Goal: Task Accomplishment & Management: Use online tool/utility

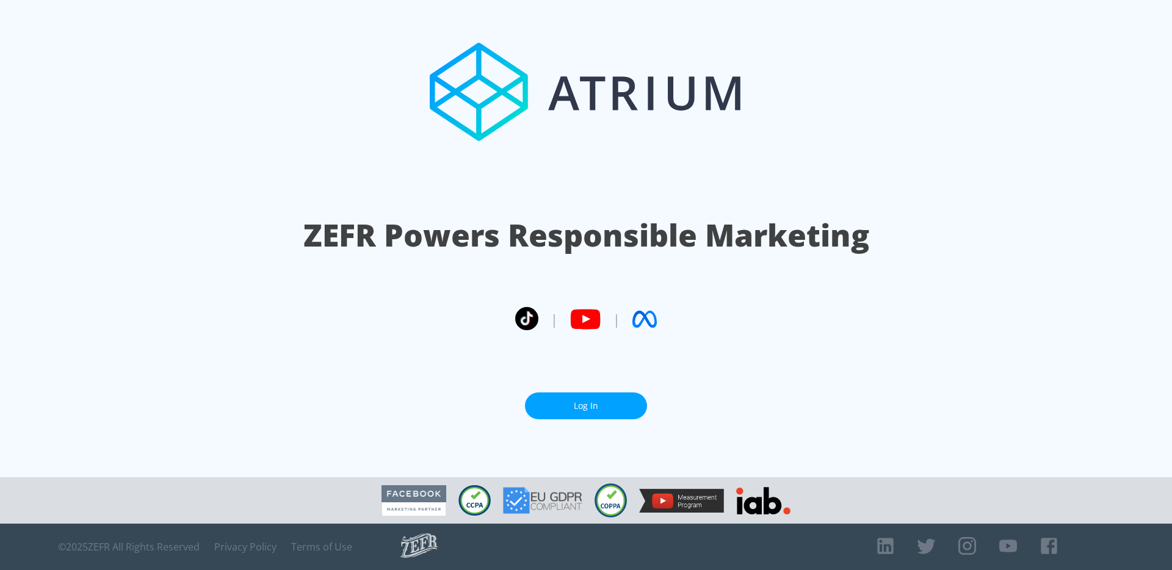
click at [600, 392] on link "Log In" at bounding box center [586, 405] width 122 height 27
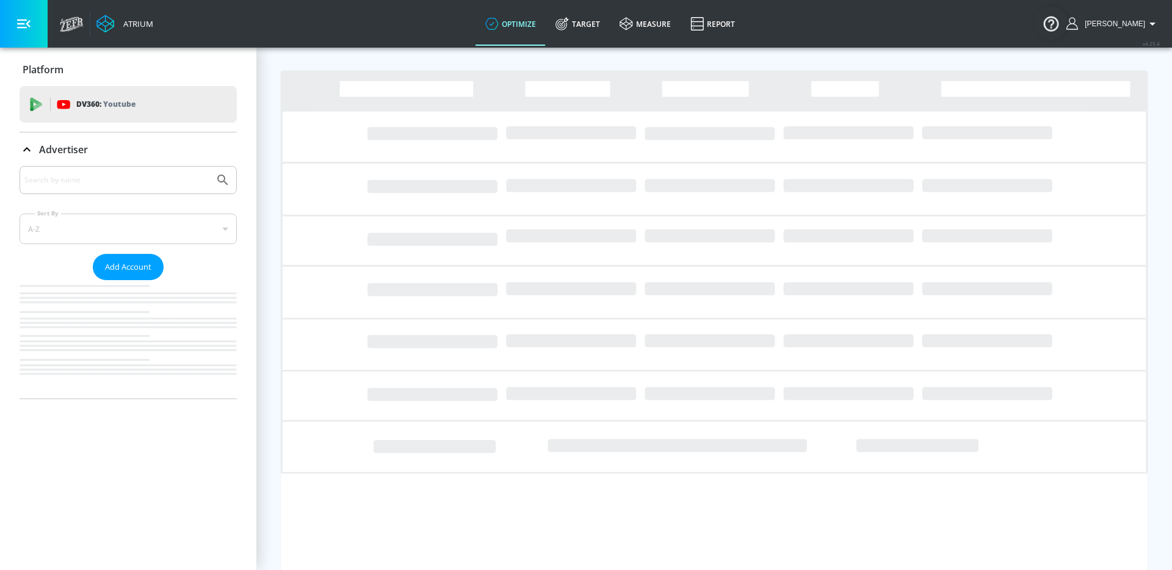
click at [182, 171] on div at bounding box center [128, 180] width 217 height 28
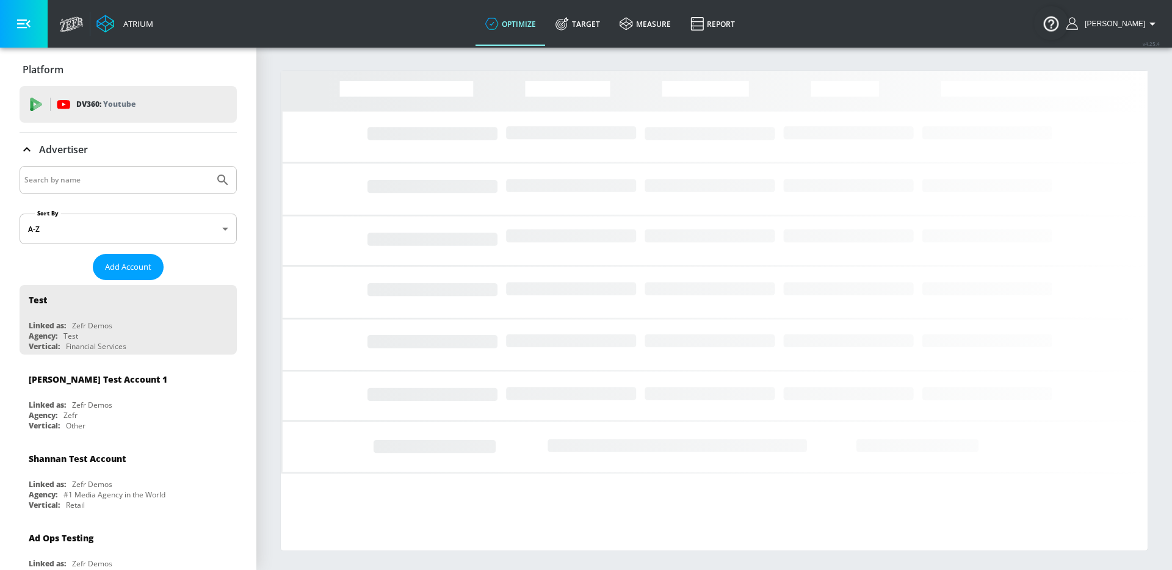
click at [167, 176] on input "Search by name" at bounding box center [116, 180] width 185 height 16
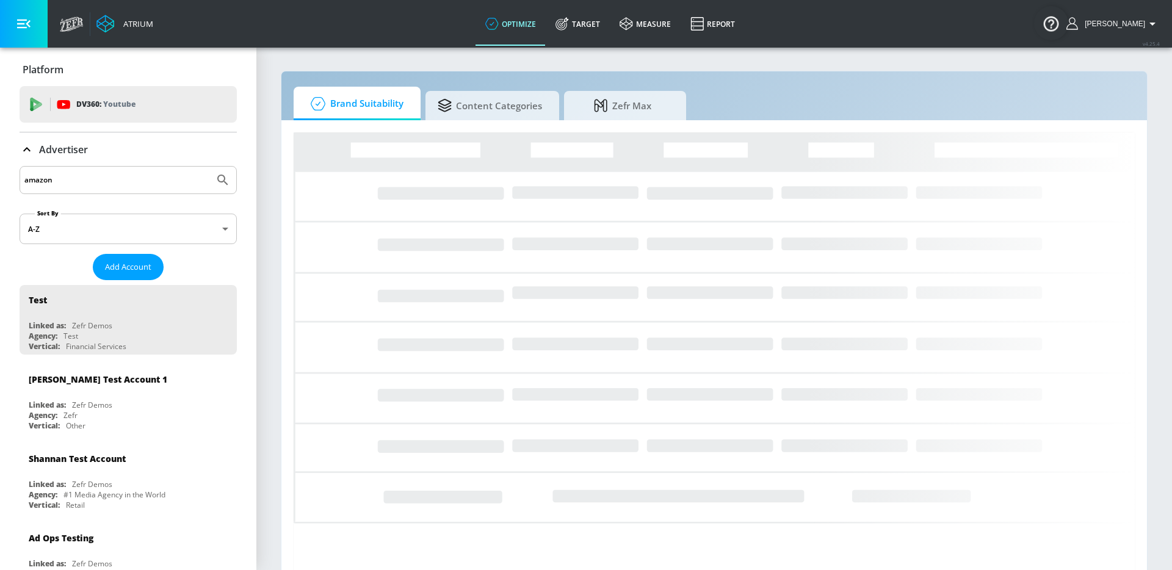
type input "amazon"
click at [209, 167] on button "Submit Search" at bounding box center [222, 180] width 27 height 27
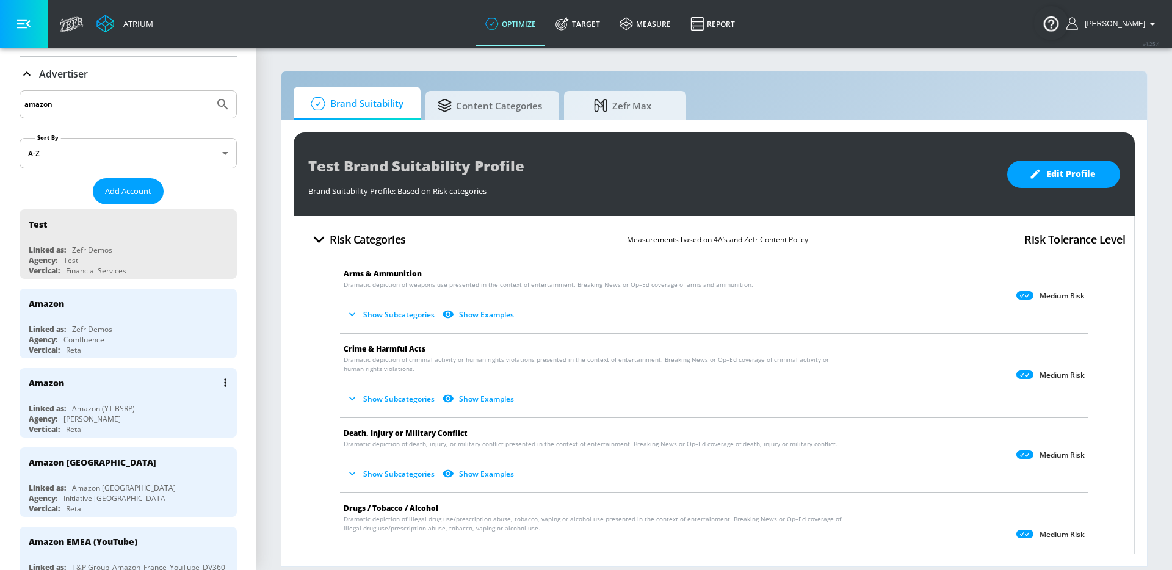
scroll to position [78, 0]
click at [145, 381] on div "Amazon" at bounding box center [131, 380] width 205 height 29
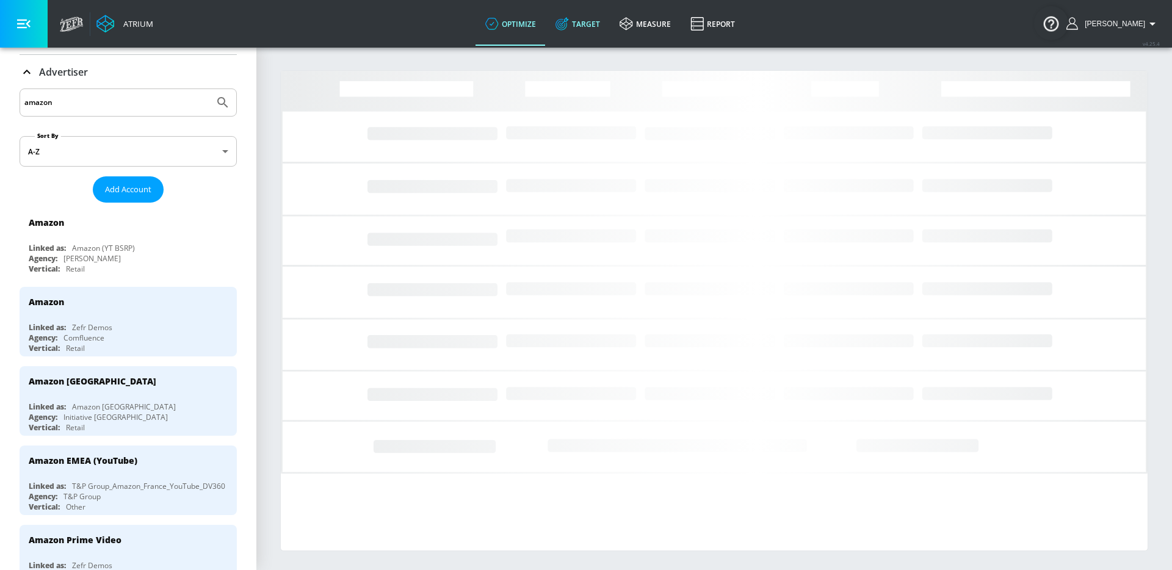
click at [594, 43] on link "Target" at bounding box center [578, 24] width 64 height 44
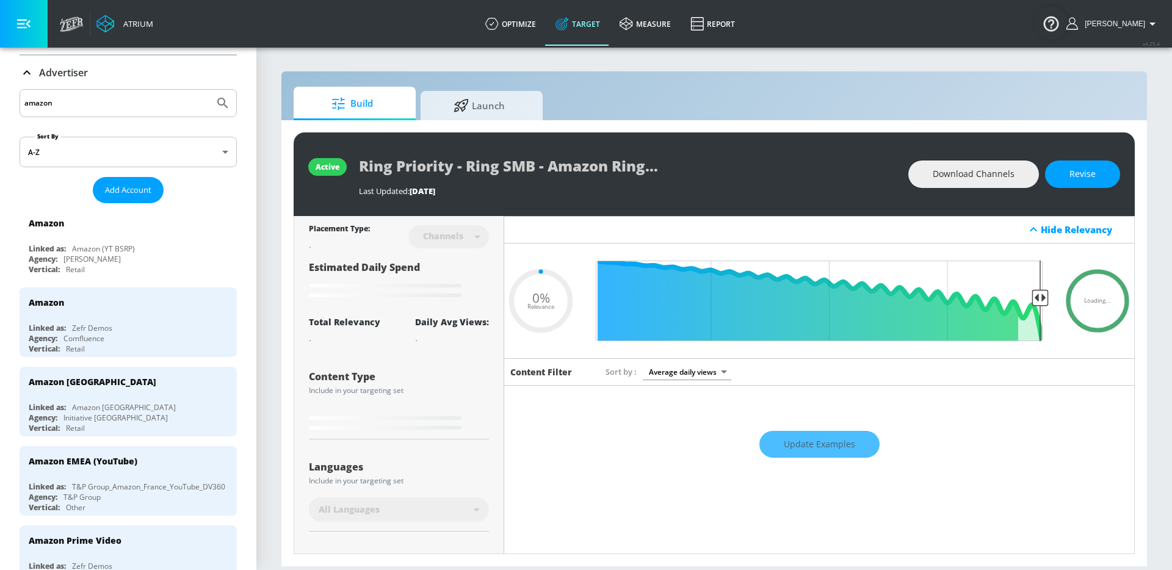
type input "0.05"
click at [490, 92] on span "Launch" at bounding box center [479, 103] width 93 height 29
